Goal: Find specific page/section: Find specific page/section

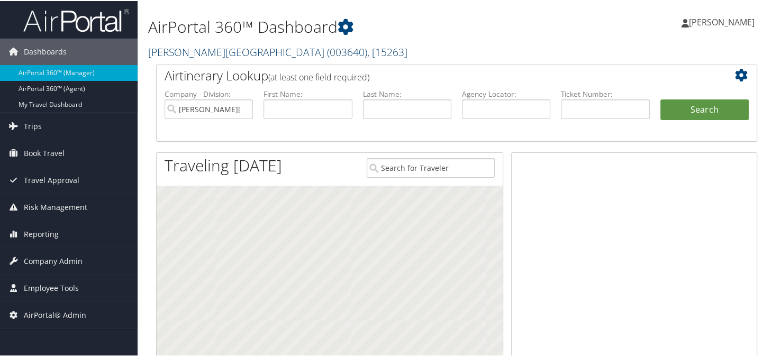
click at [189, 53] on link "[PERSON_NAME][GEOGRAPHIC_DATA] ( 003640 ) , [ 15263 ]" at bounding box center [277, 51] width 259 height 14
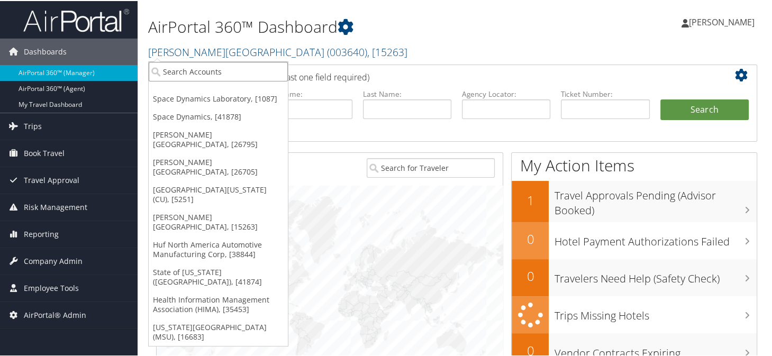
click at [200, 75] on input "search" at bounding box center [218, 71] width 139 height 20
type input "state of louis"
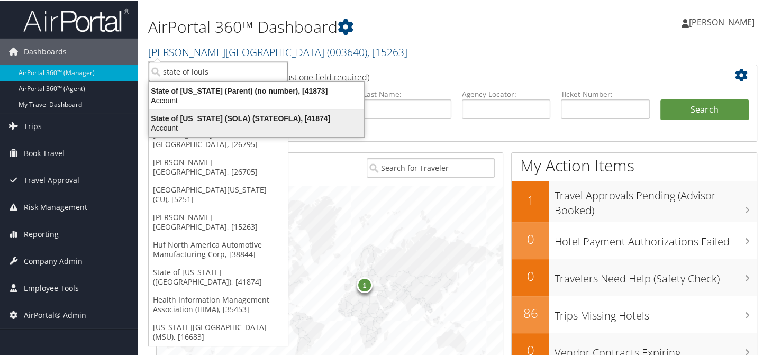
click at [263, 115] on div "State of Louisiana (SOLA) (STATEOFLA), [41874]" at bounding box center [256, 118] width 227 height 10
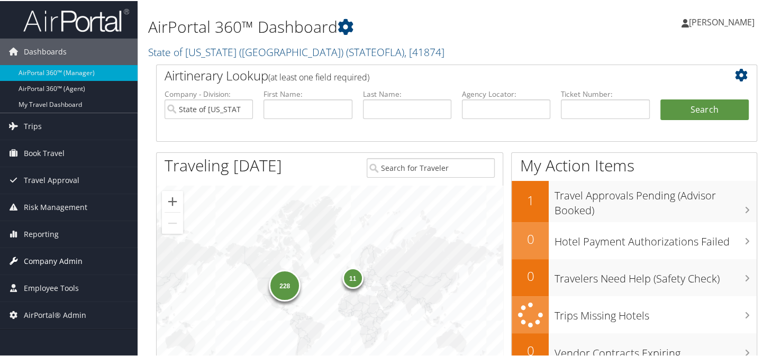
click at [47, 258] on span "Company Admin" at bounding box center [53, 260] width 59 height 26
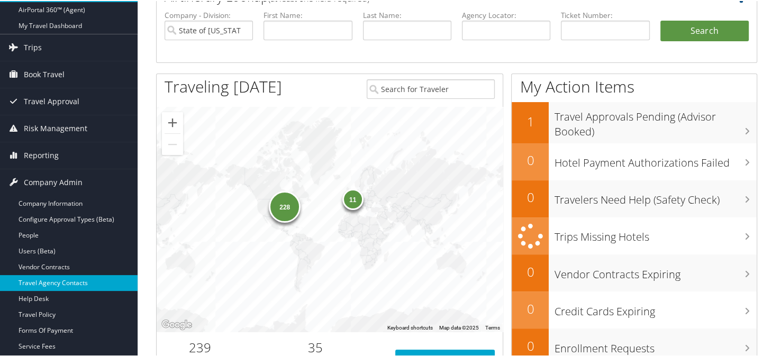
scroll to position [106, 0]
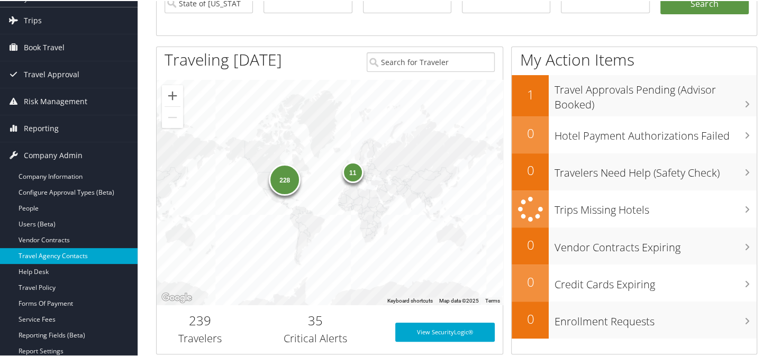
click at [43, 251] on link "Travel Agency Contacts" at bounding box center [68, 255] width 137 height 16
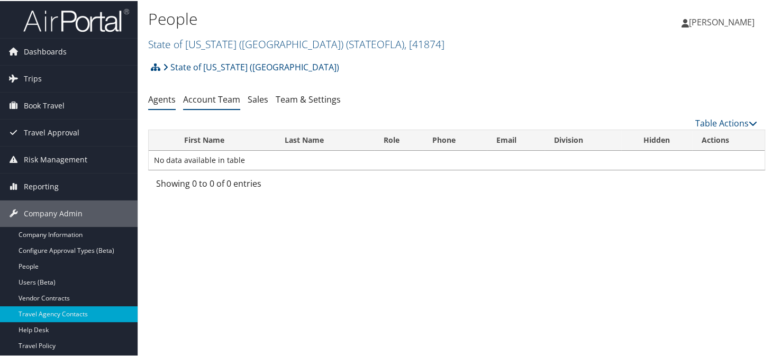
click at [205, 99] on link "Account Team" at bounding box center [211, 99] width 57 height 12
click at [292, 98] on link "Team & Settings" at bounding box center [308, 99] width 65 height 12
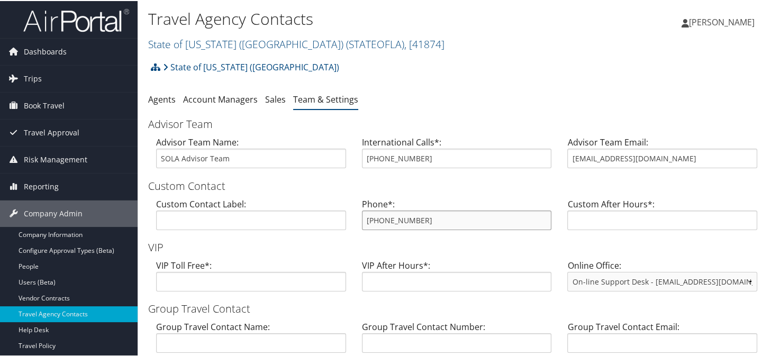
drag, startPoint x: 430, startPoint y: 221, endPoint x: 364, endPoint y: 218, distance: 66.2
click at [364, 218] on input "800-961-0720" at bounding box center [457, 219] width 190 height 20
click at [215, 43] on link "State of Louisiana (SOLA) ( STATEOFLA ) , [ 41874 ]" at bounding box center [296, 43] width 296 height 14
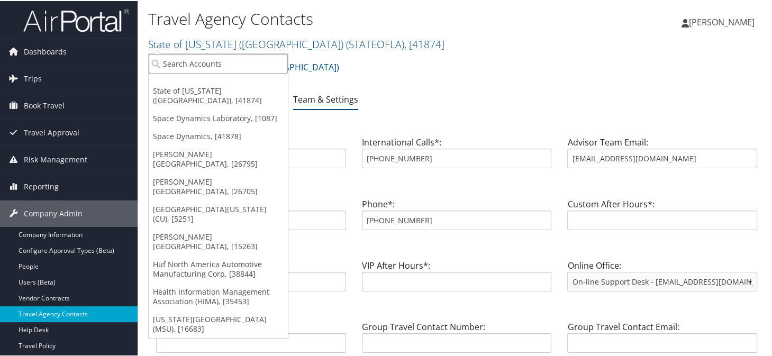
click at [209, 68] on input "search" at bounding box center [218, 63] width 139 height 20
type input "nsk"
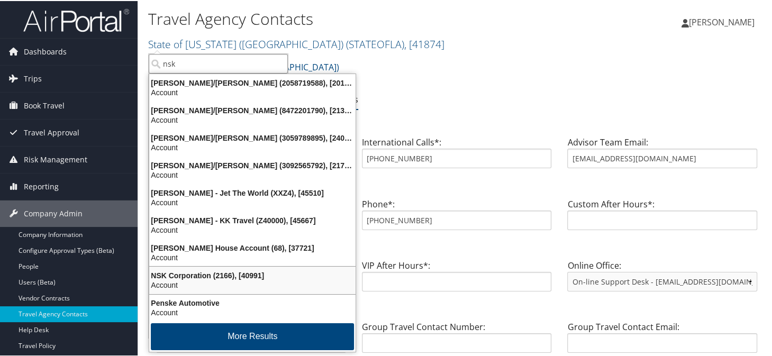
click at [164, 275] on div "NSK Corporation (2166), [40991]" at bounding box center [252, 275] width 219 height 10
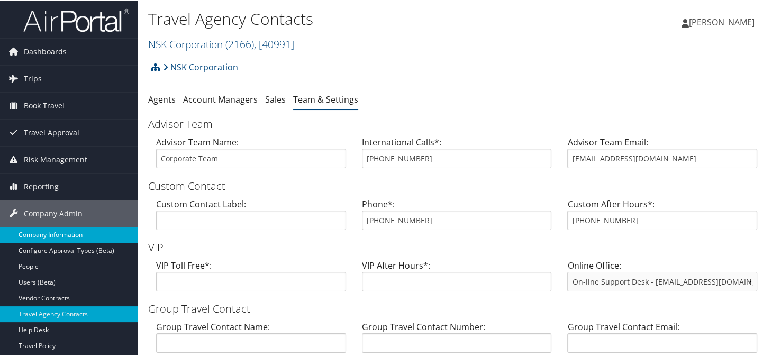
click at [48, 227] on link "Company Information" at bounding box center [68, 234] width 137 height 16
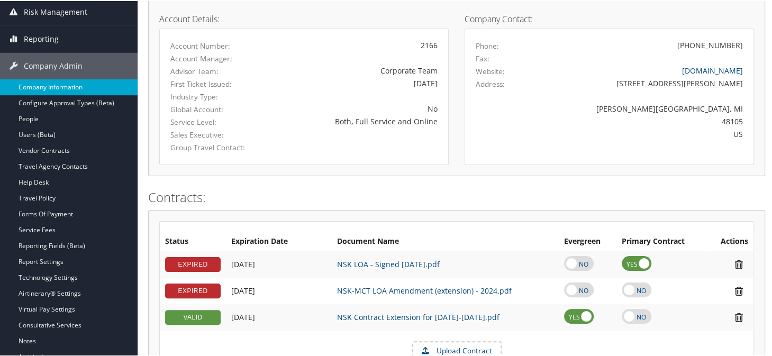
scroll to position [147, 0]
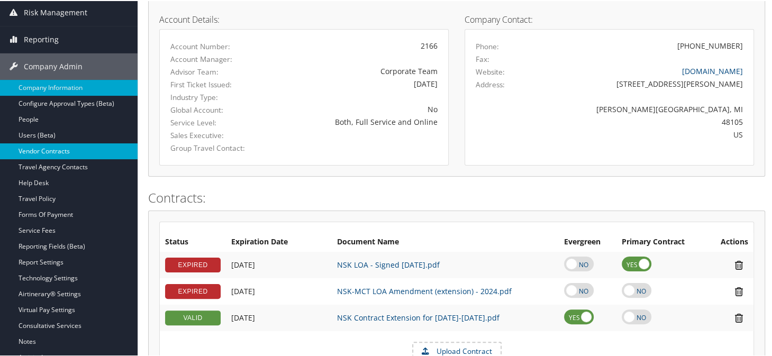
click at [35, 151] on link "Vendor Contracts" at bounding box center [68, 150] width 137 height 16
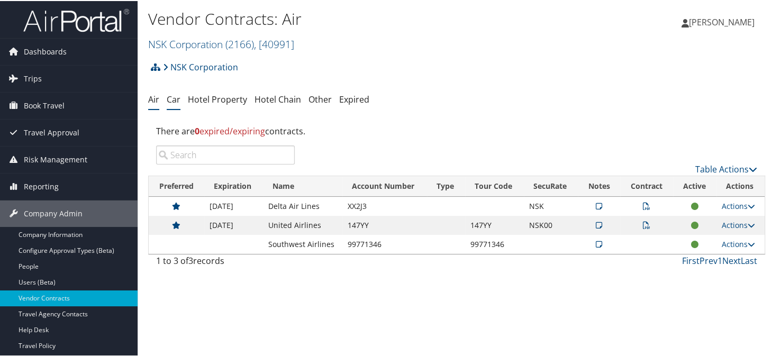
click at [172, 96] on link "Car" at bounding box center [174, 99] width 14 height 12
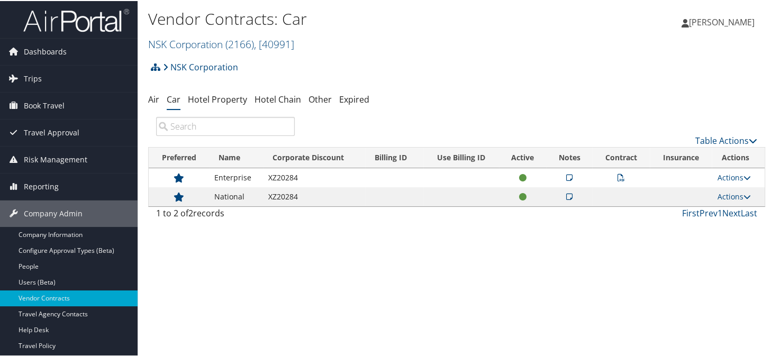
click at [420, 53] on div "Vendor Contracts: Car NSK Corporation ( 2166 ) , [ 40991 ] NSK Corporation Stat…" at bounding box center [353, 30] width 411 height 50
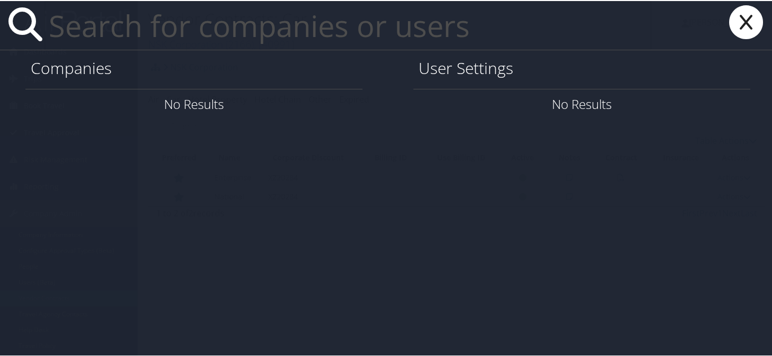
paste input "[EMAIL_ADDRESS][DOMAIN_NAME]"
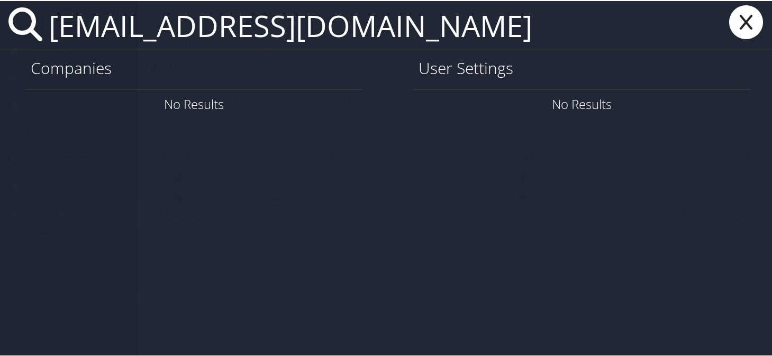
type input "[EMAIL_ADDRESS][DOMAIN_NAME]"
